Goal: Find specific page/section: Find specific page/section

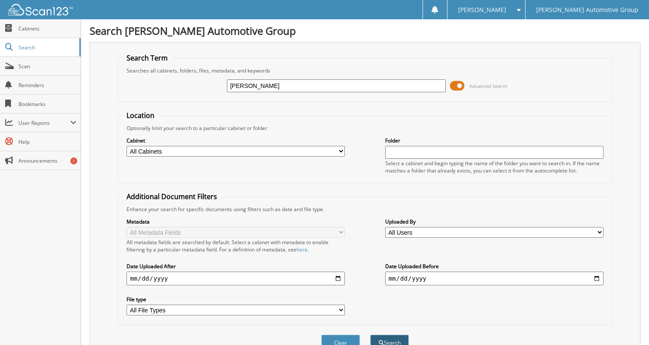
type input "[PERSON_NAME]"
click at [394, 334] on button "Search" at bounding box center [389, 342] width 39 height 16
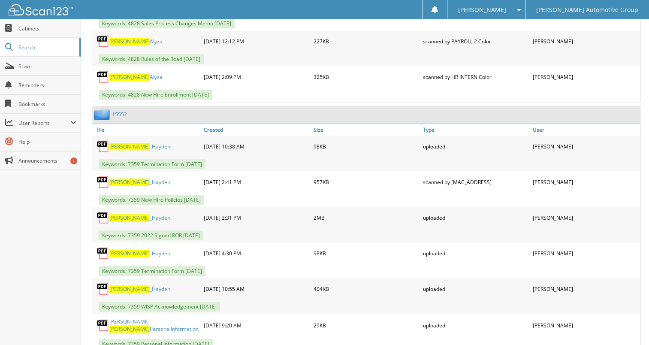
scroll to position [887, 0]
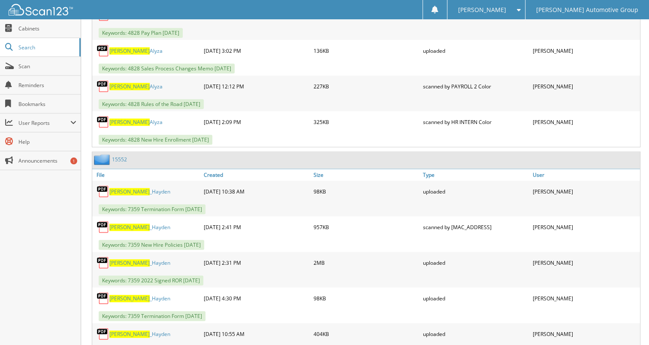
click at [117, 156] on link "15552" at bounding box center [119, 159] width 15 height 7
